Goal: Transaction & Acquisition: Purchase product/service

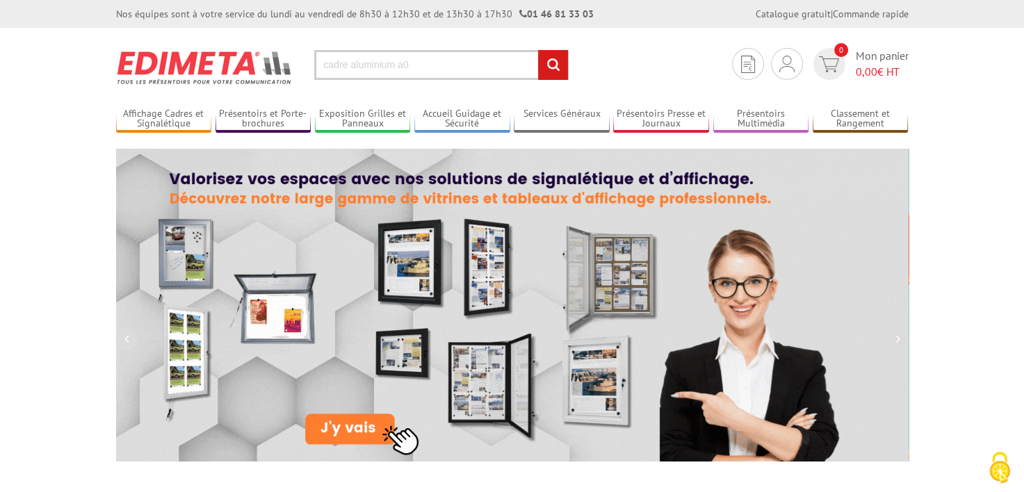
type input "cadre aluminium a0"
click at [538, 50] on input "rechercher" at bounding box center [553, 65] width 30 height 30
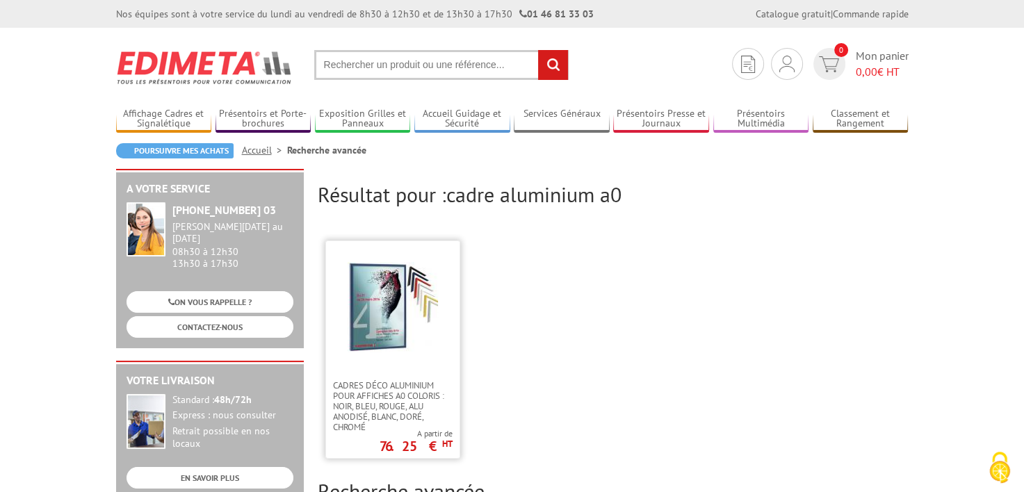
click at [428, 334] on img at bounding box center [393, 307] width 90 height 90
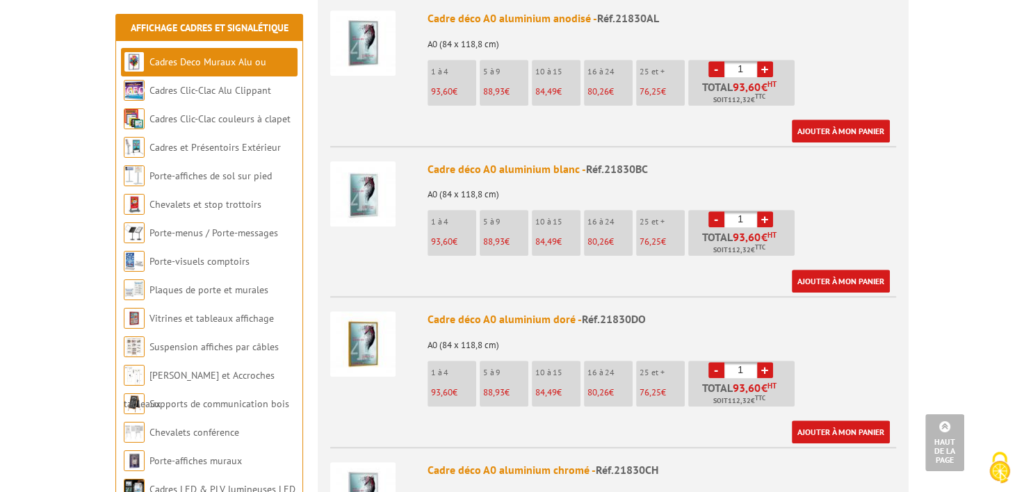
scroll to position [1182, 0]
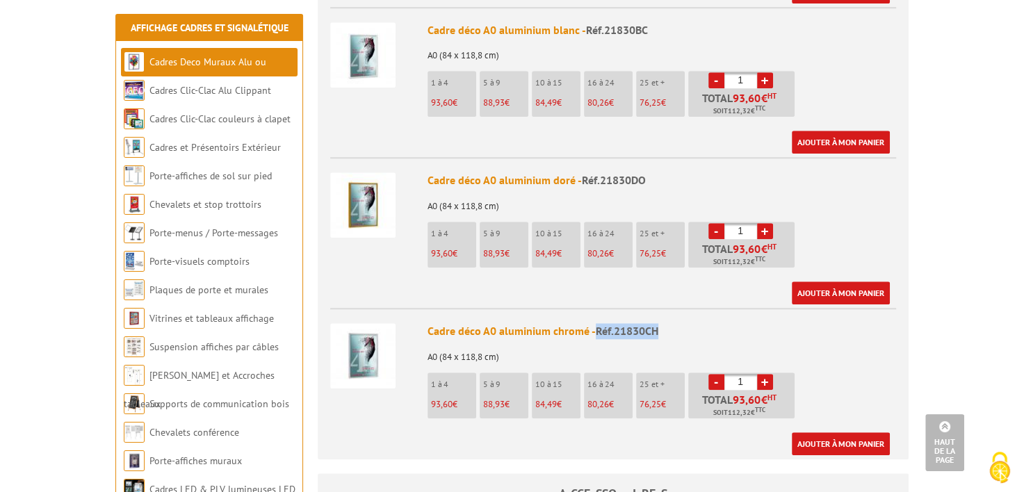
drag, startPoint x: 663, startPoint y: 314, endPoint x: 595, endPoint y: 313, distance: 67.4
click at [595, 323] on div "Cadre déco A0 aluminium chromé - Réf.21830CH" at bounding box center [662, 331] width 469 height 16
copy span "Réf.21830CH"
